Goal: Task Accomplishment & Management: Manage account settings

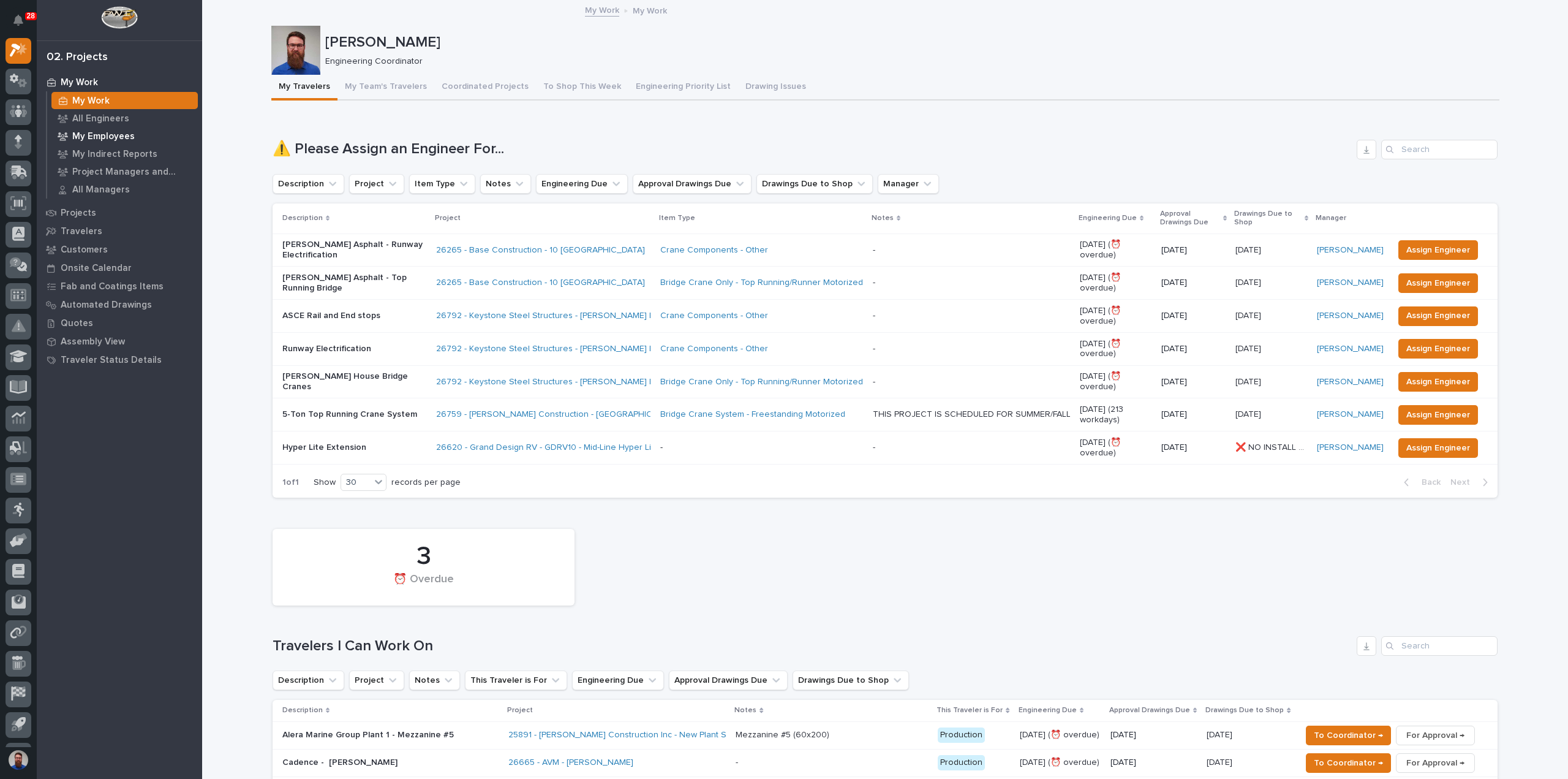
click at [101, 133] on p "My Employees" at bounding box center [104, 136] width 62 height 11
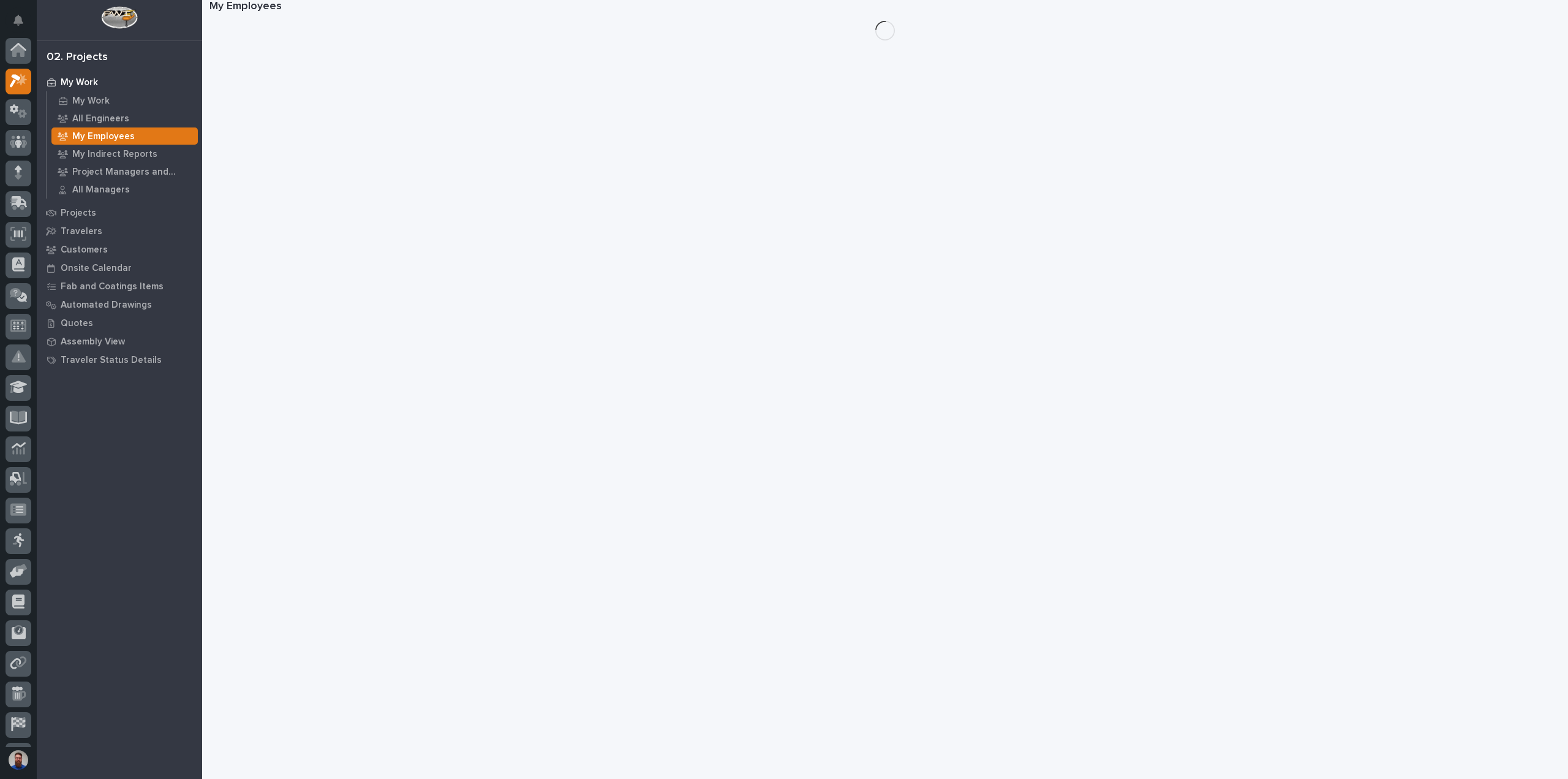
scroll to position [30, 0]
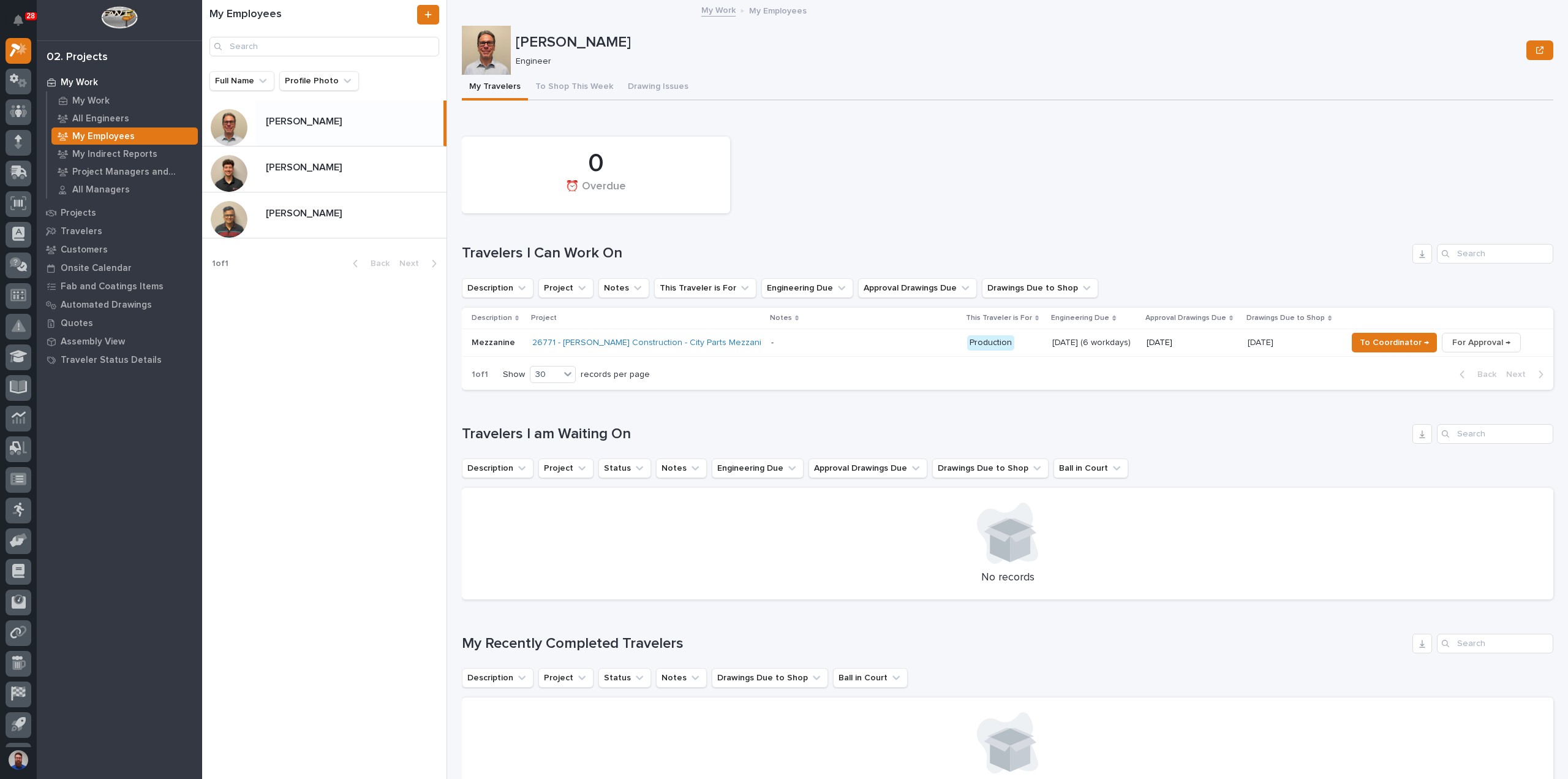
click at [346, 246] on div "[PERSON_NAME] [PERSON_NAME] [PERSON_NAME] [PERSON_NAME] [PERSON_NAME] [PERSON_N…" at bounding box center [325, 190] width 244 height 178
click at [350, 213] on p at bounding box center [353, 213] width 176 height 11
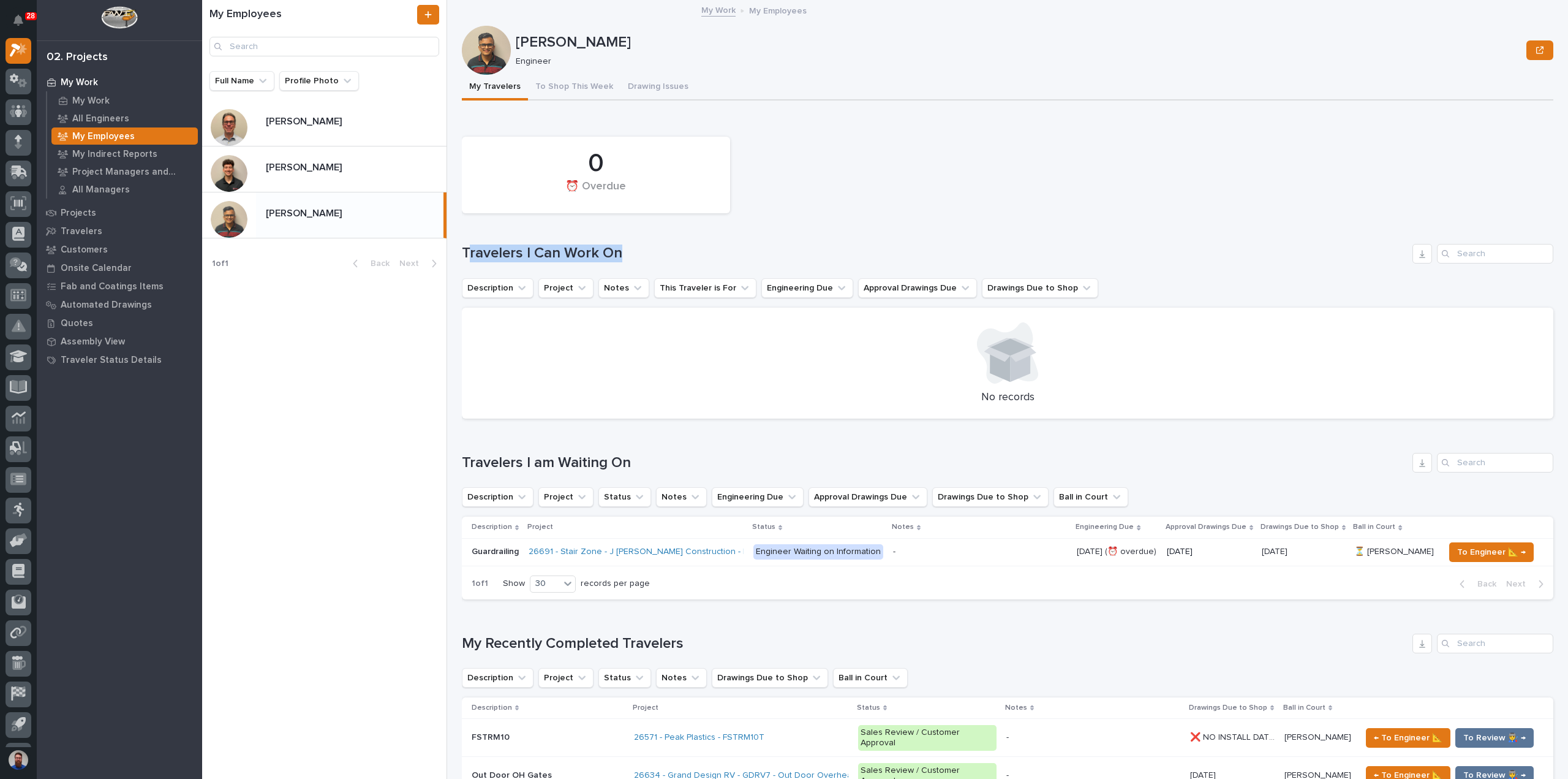
drag, startPoint x: 633, startPoint y: 253, endPoint x: 472, endPoint y: 258, distance: 161.1
click at [472, 258] on h1 "Travelers I Can Work On" at bounding box center [935, 253] width 946 height 18
click at [483, 258] on h1 "Travelers I Can Work On" at bounding box center [935, 253] width 946 height 18
drag, startPoint x: 468, startPoint y: 259, endPoint x: 728, endPoint y: 235, distance: 261.1
click at [729, 235] on div "0 ⏰ Overdue Travelers I Can Work On Description Project Notes This Traveler is …" at bounding box center [1007, 274] width 1091 height 288
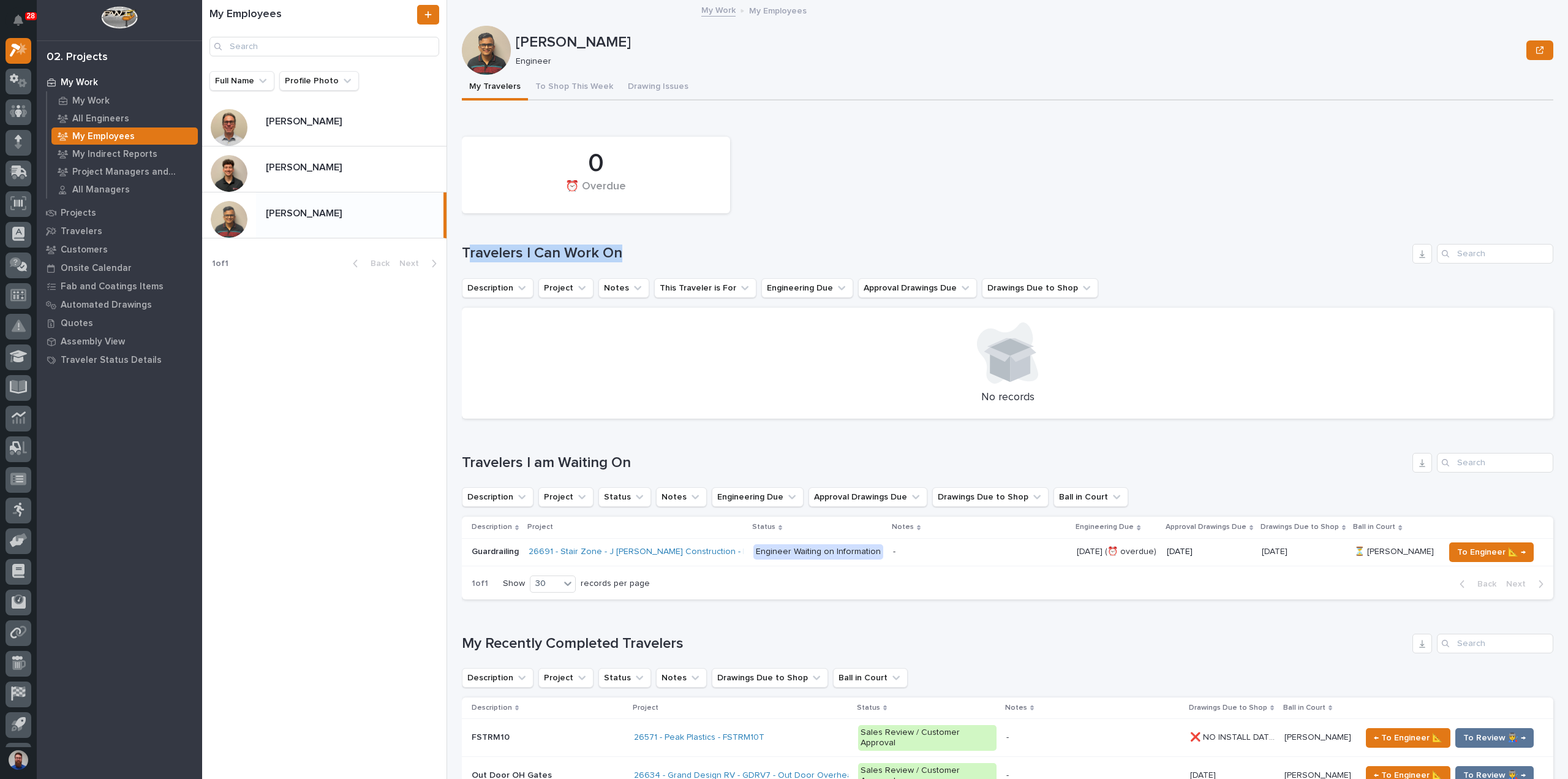
click at [728, 235] on div "0 ⏰ Overdue Travelers I Can Work On Description Project Notes This Traveler is …" at bounding box center [1007, 274] width 1091 height 288
